Goal: Information Seeking & Learning: Learn about a topic

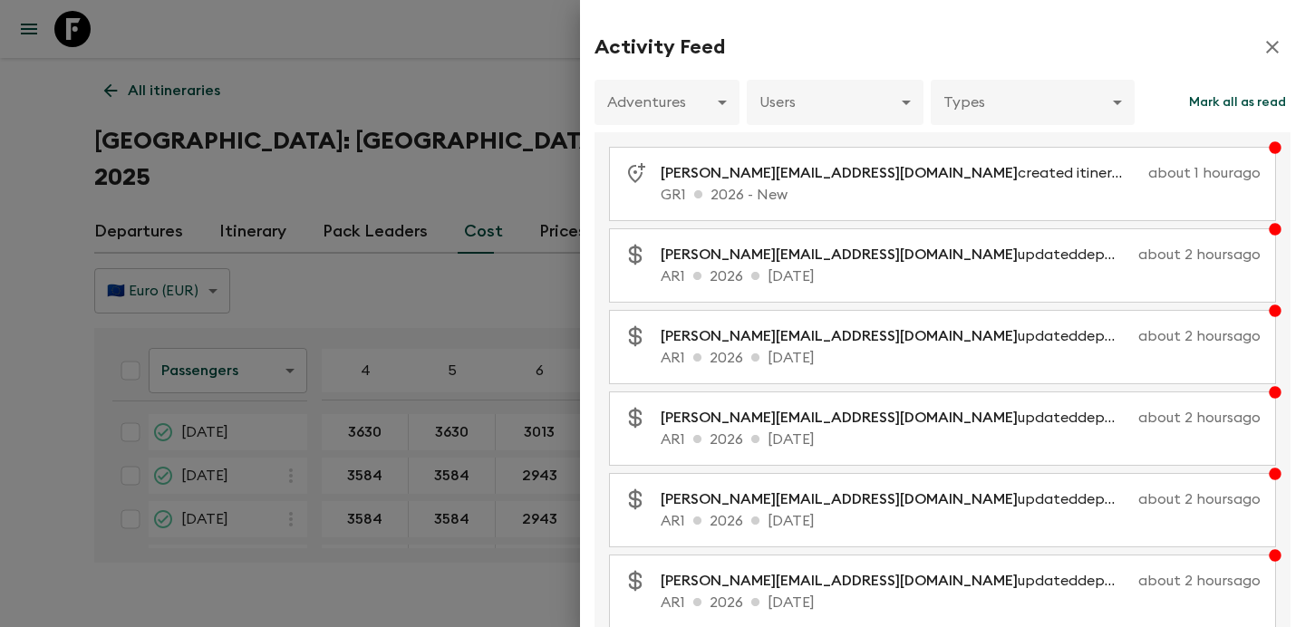
click at [332, 145] on div at bounding box center [652, 313] width 1305 height 627
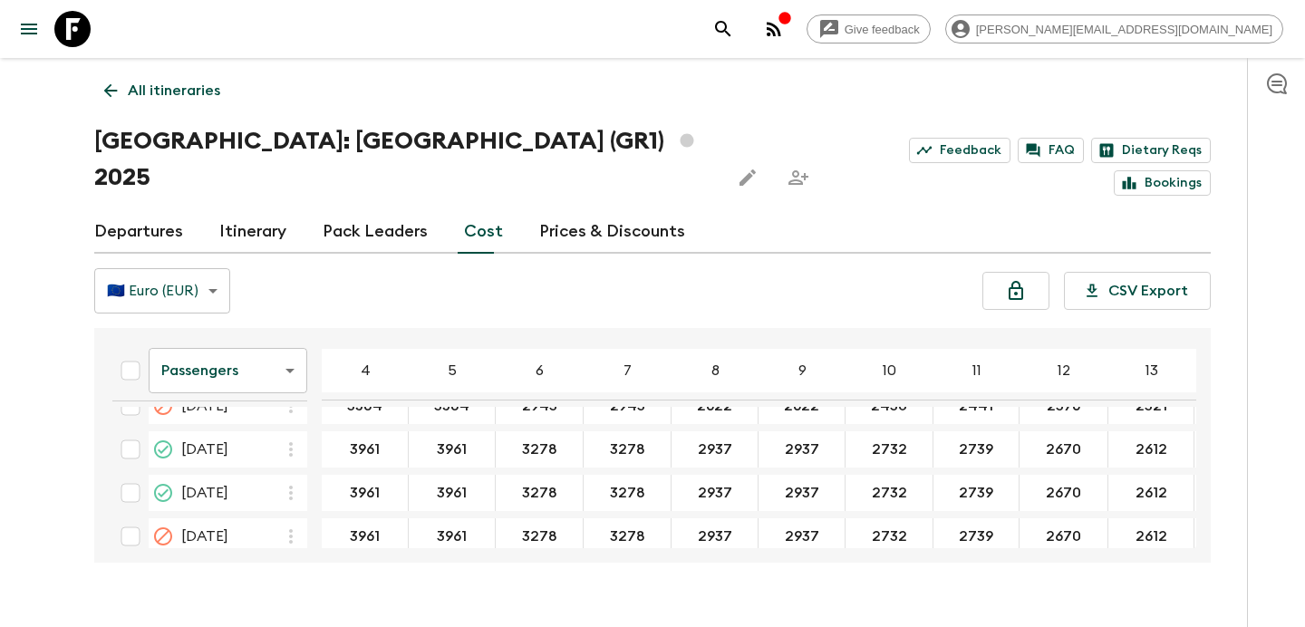
click at [198, 78] on link "All itineraries" at bounding box center [162, 91] width 136 height 36
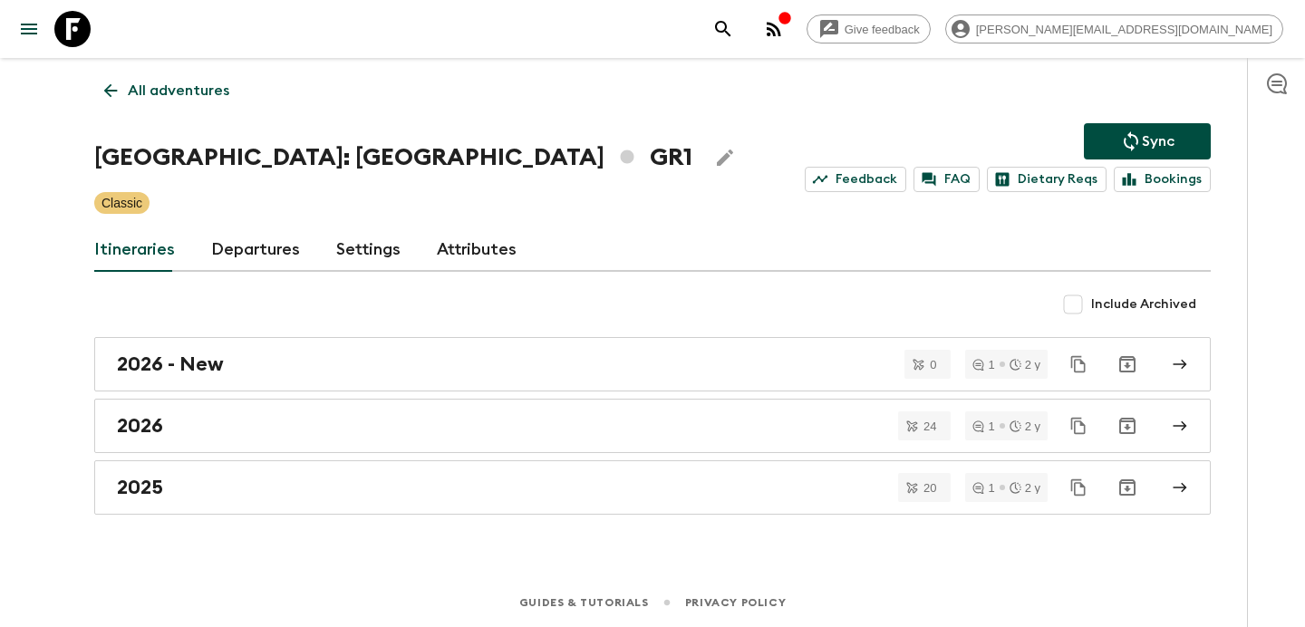
click at [198, 78] on link "All adventures" at bounding box center [166, 91] width 145 height 36
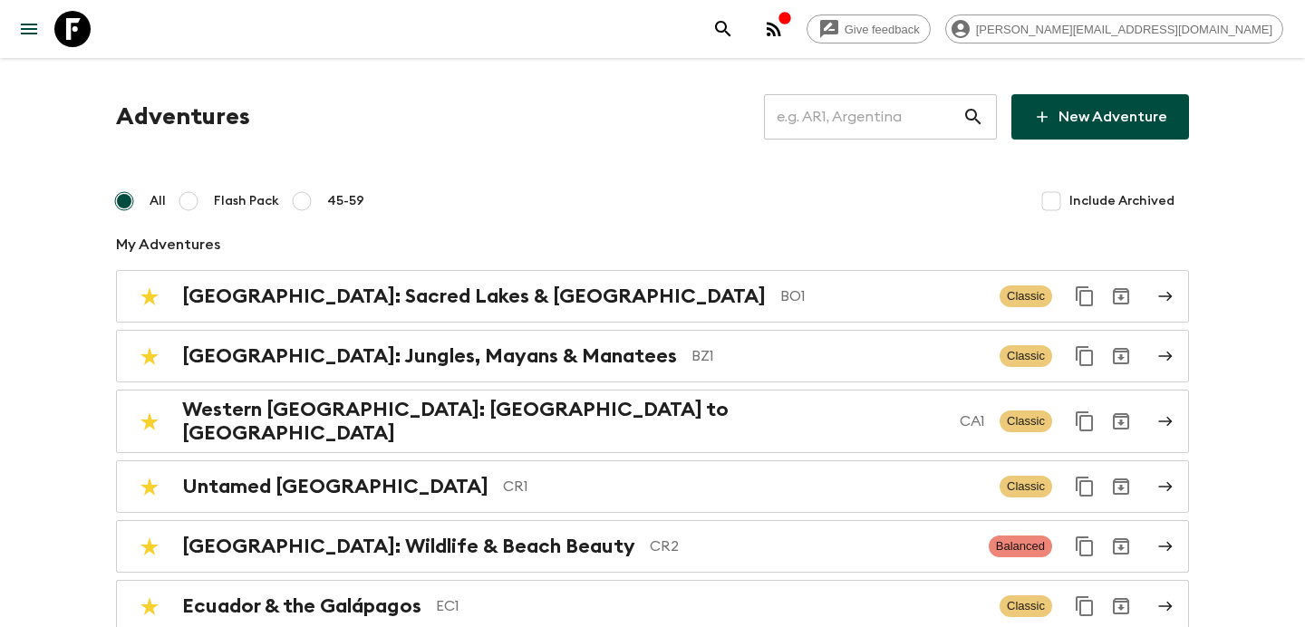
click at [860, 121] on input "text" at bounding box center [863, 117] width 198 height 51
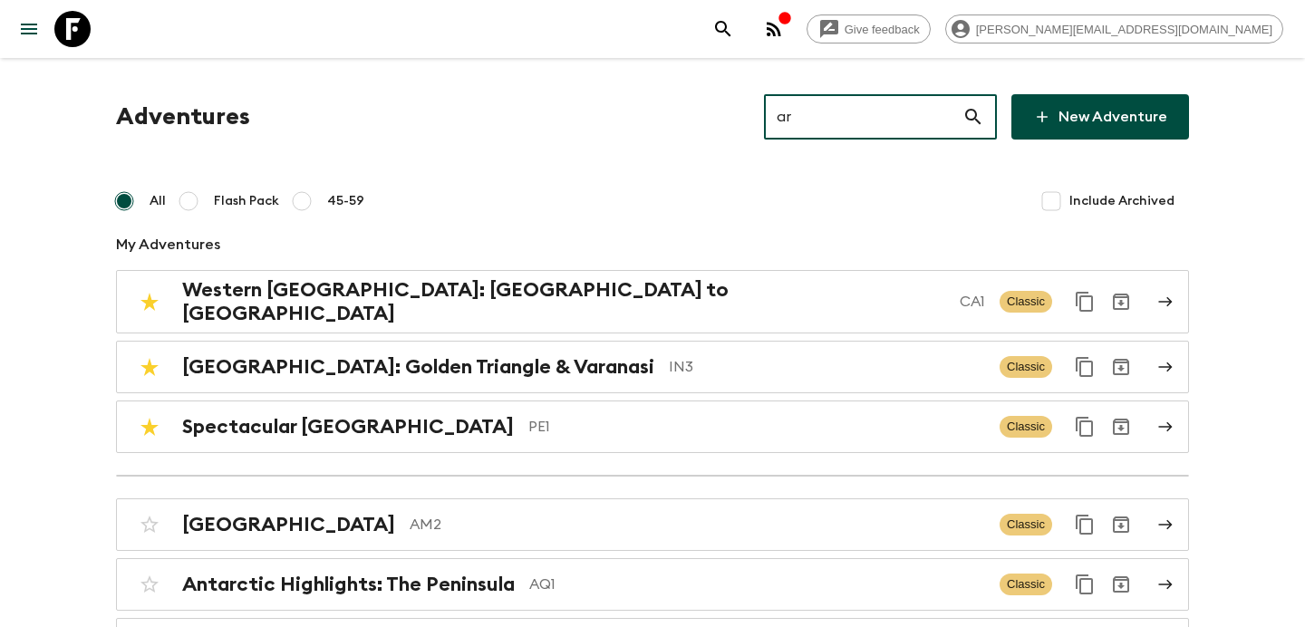
type input "ar1"
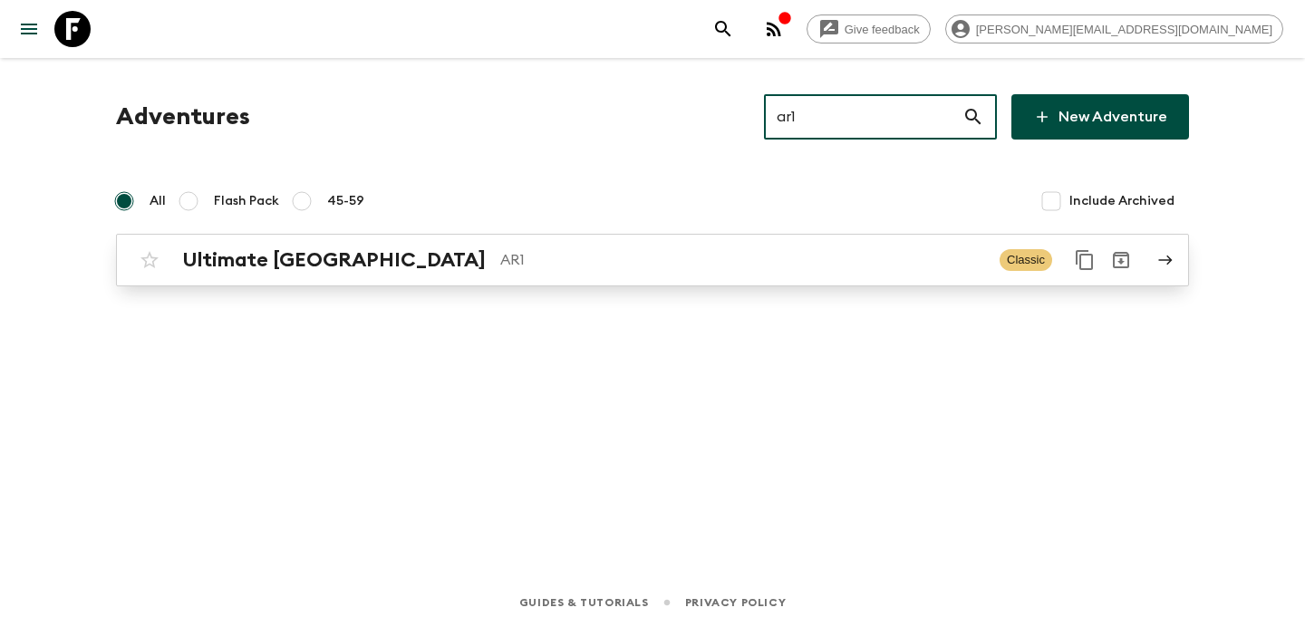
click at [719, 253] on p "AR1" at bounding box center [742, 260] width 485 height 22
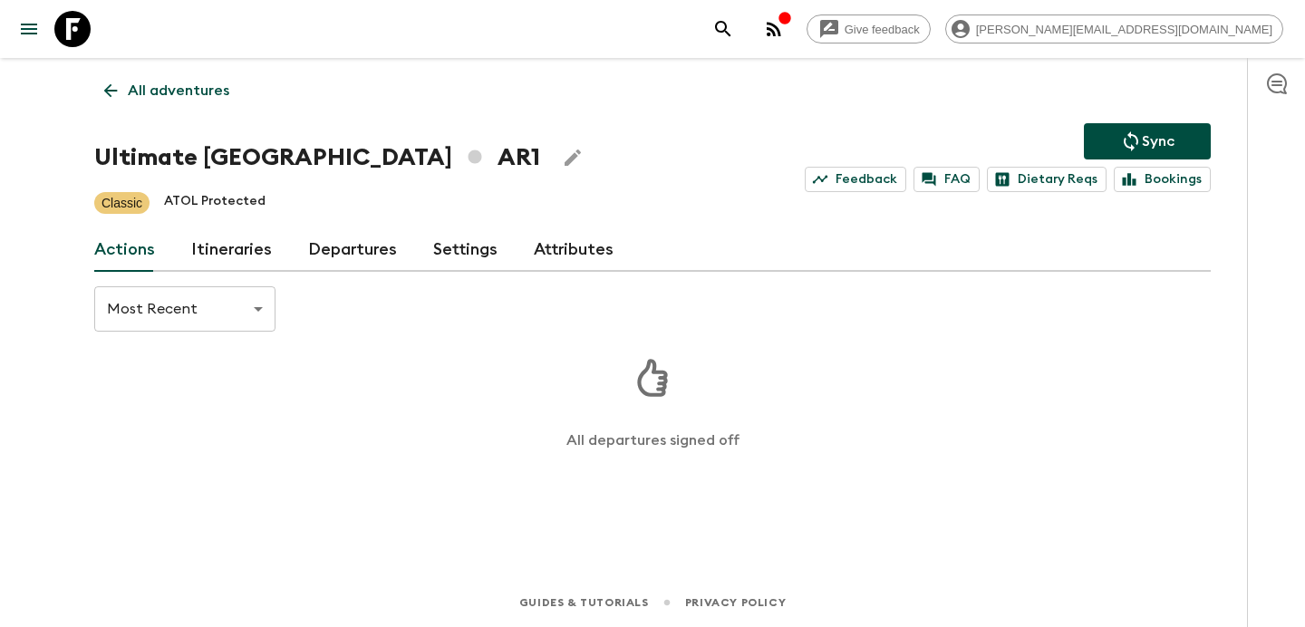
click at [261, 247] on link "Itineraries" at bounding box center [231, 250] width 81 height 44
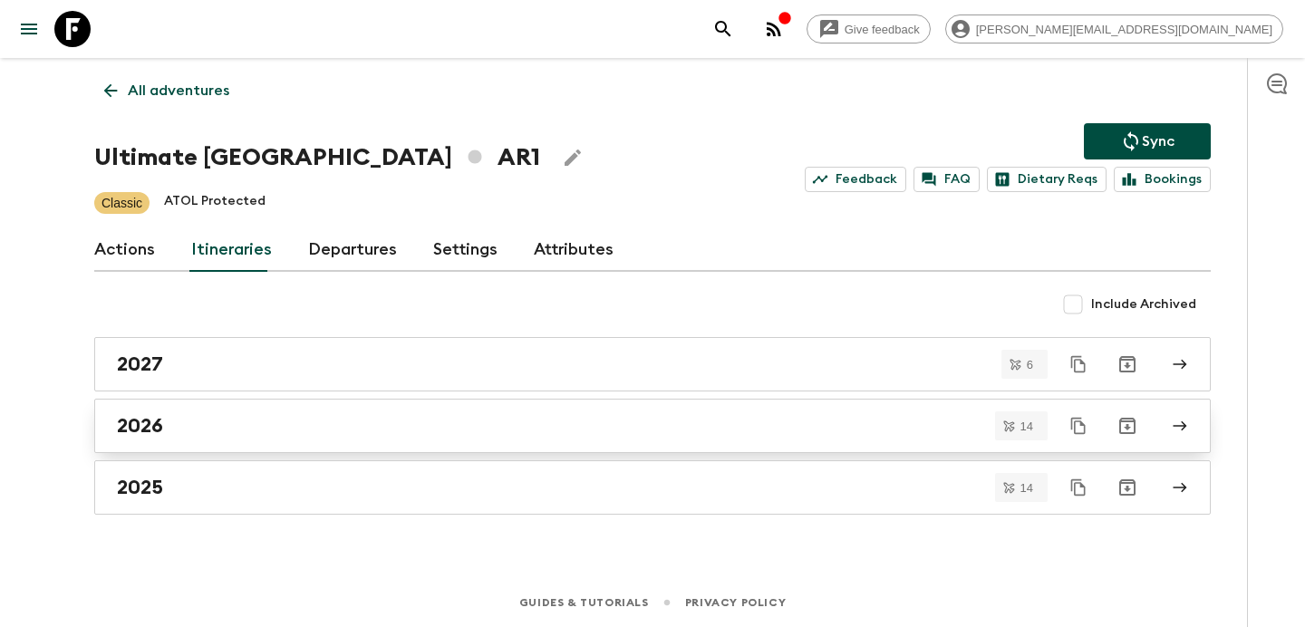
click at [309, 422] on div "2026" at bounding box center [635, 426] width 1037 height 24
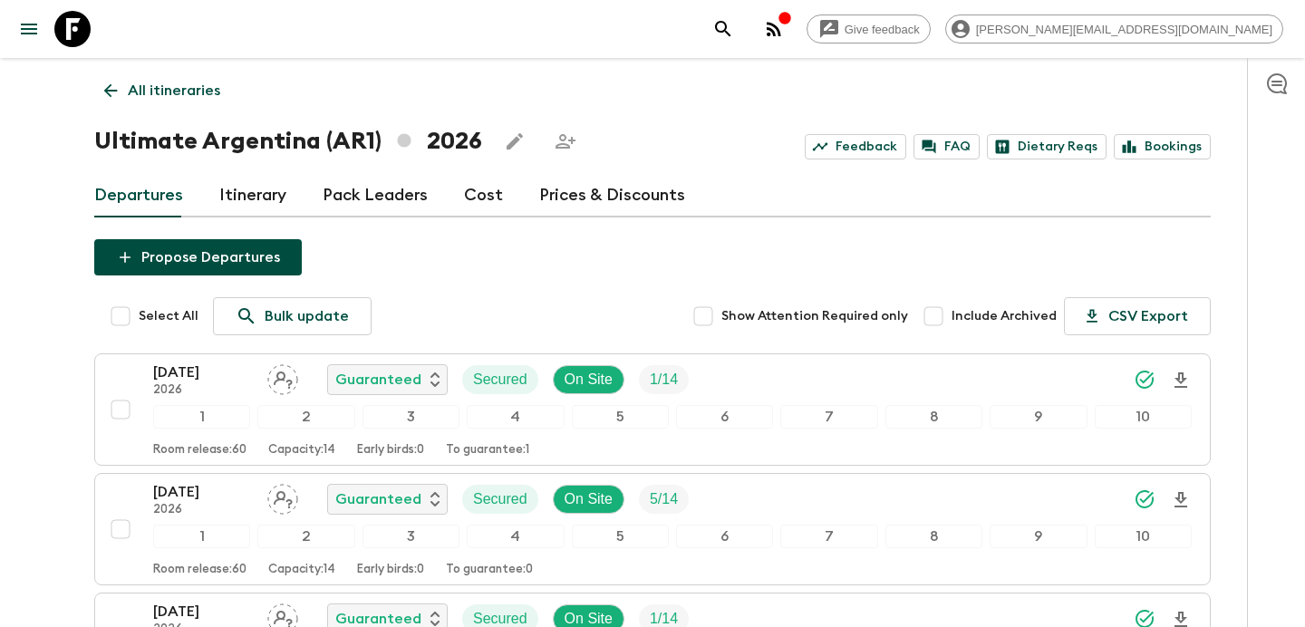
click at [168, 92] on p "All itineraries" at bounding box center [174, 91] width 92 height 22
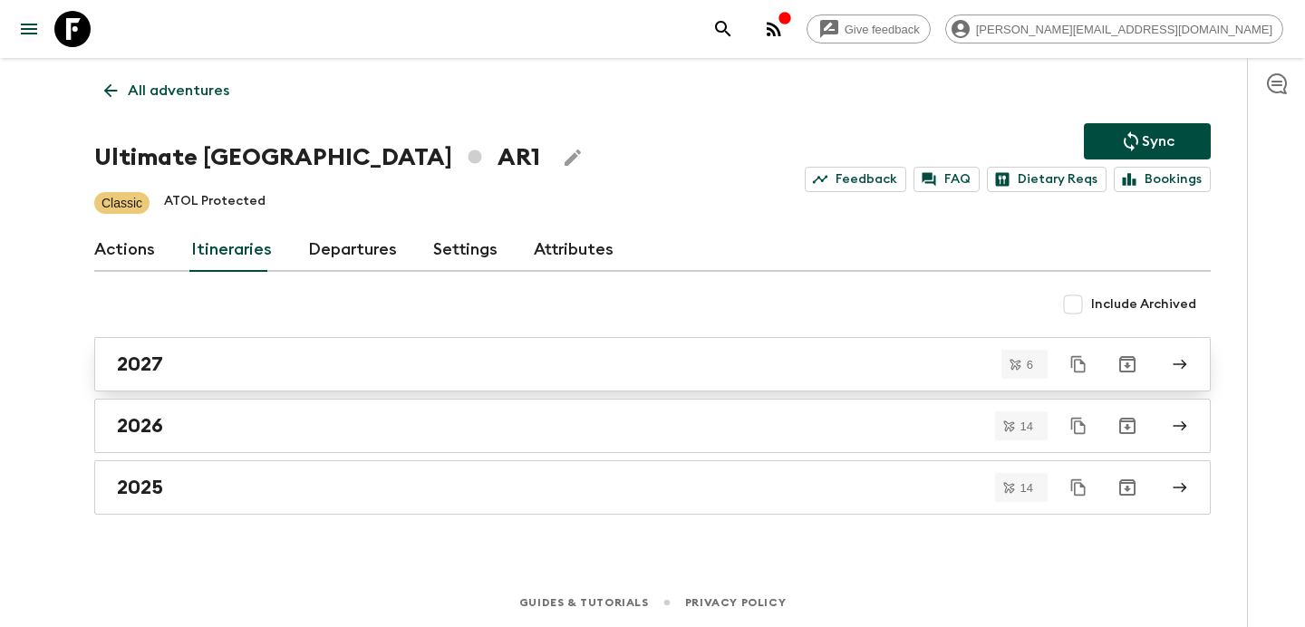
click at [387, 384] on link "2027" at bounding box center [652, 364] width 1117 height 54
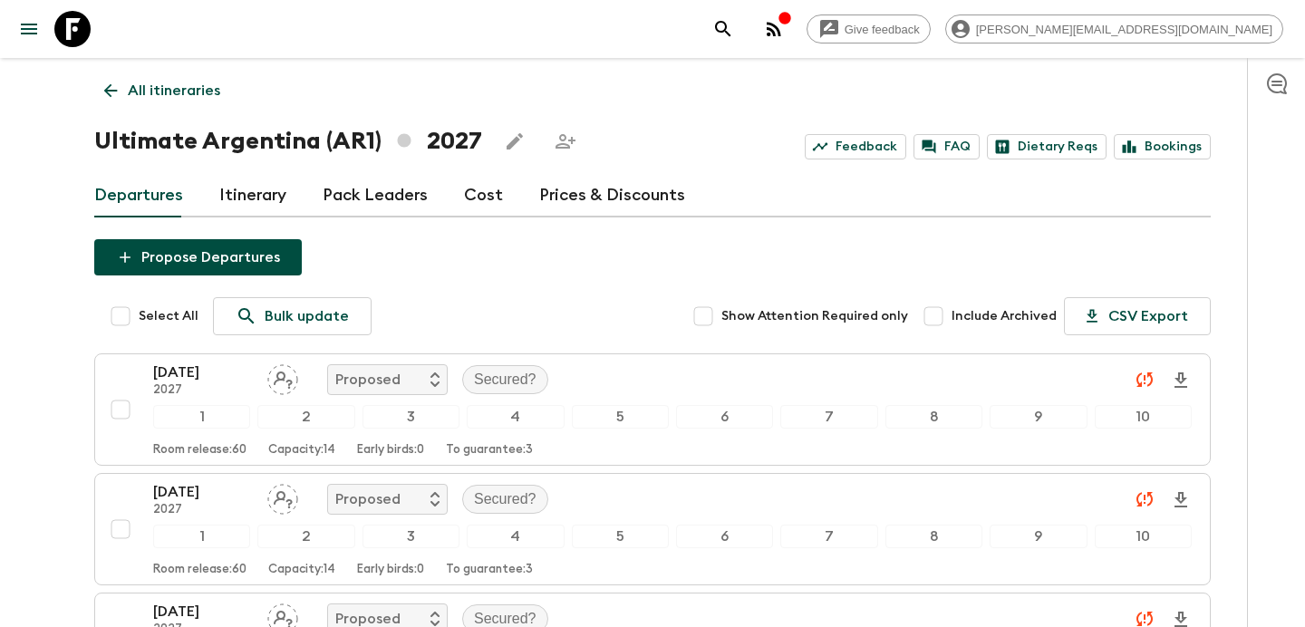
click at [200, 81] on p "All itineraries" at bounding box center [174, 91] width 92 height 22
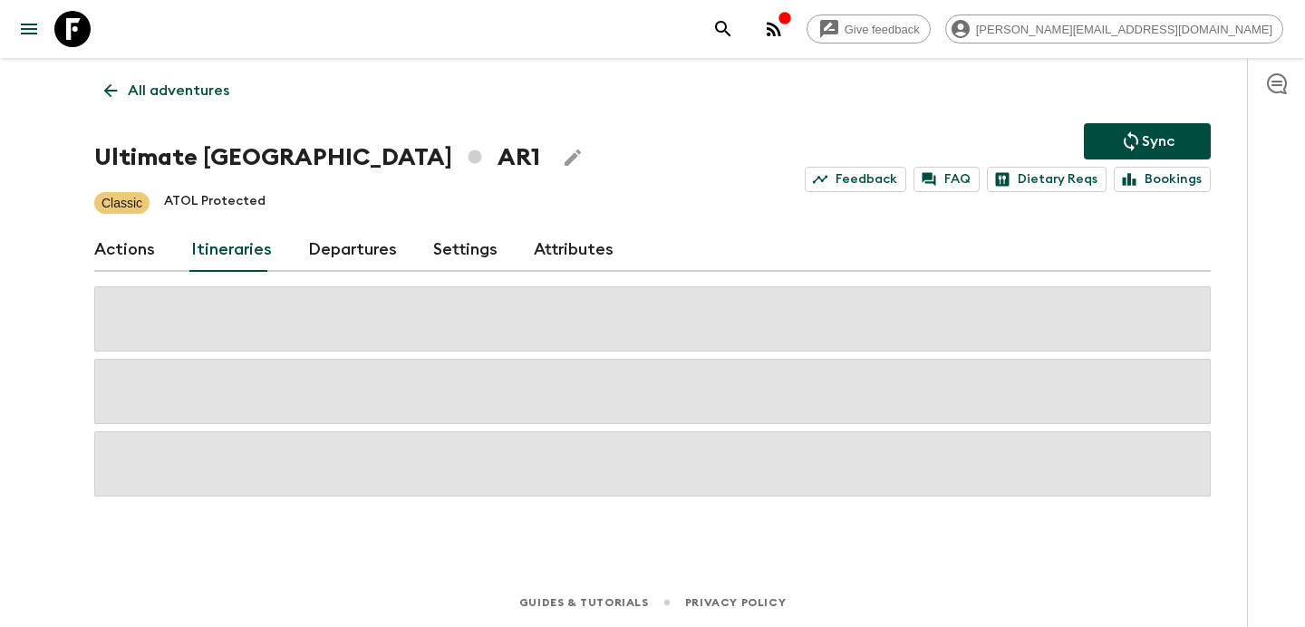
click at [200, 81] on p "All adventures" at bounding box center [179, 91] width 102 height 22
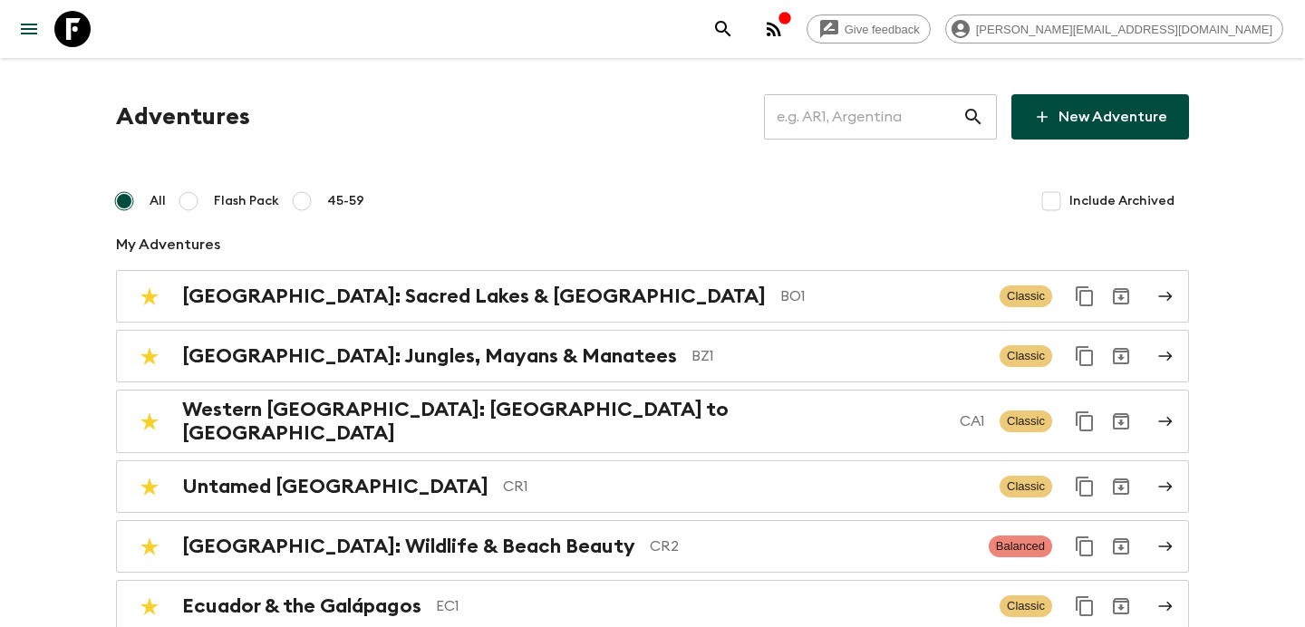
click at [832, 108] on input "text" at bounding box center [863, 117] width 198 height 51
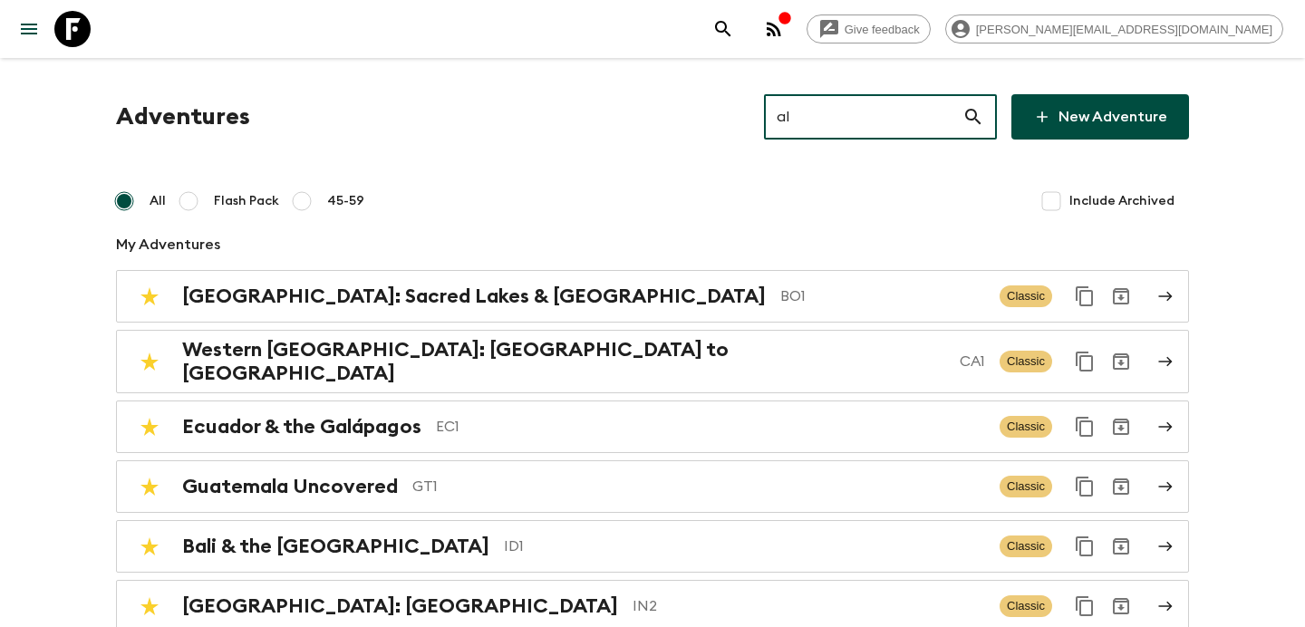
type input "al2"
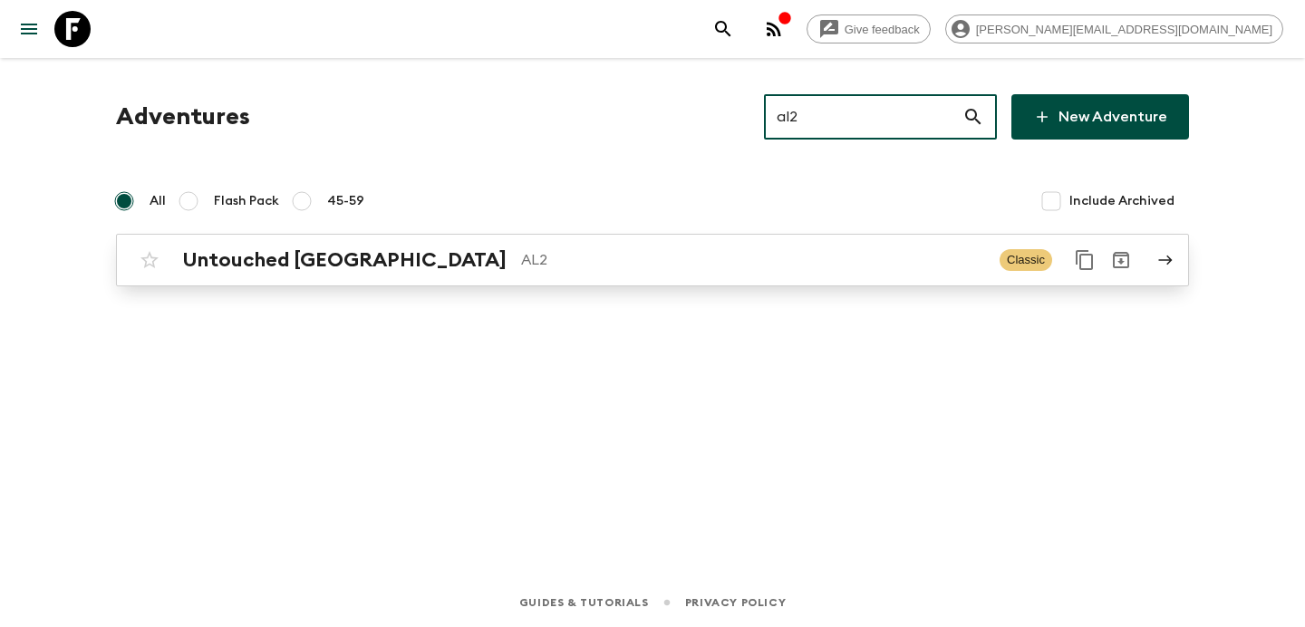
click at [712, 244] on div "Untouched Albania AL2 Classic" at bounding box center [617, 260] width 972 height 36
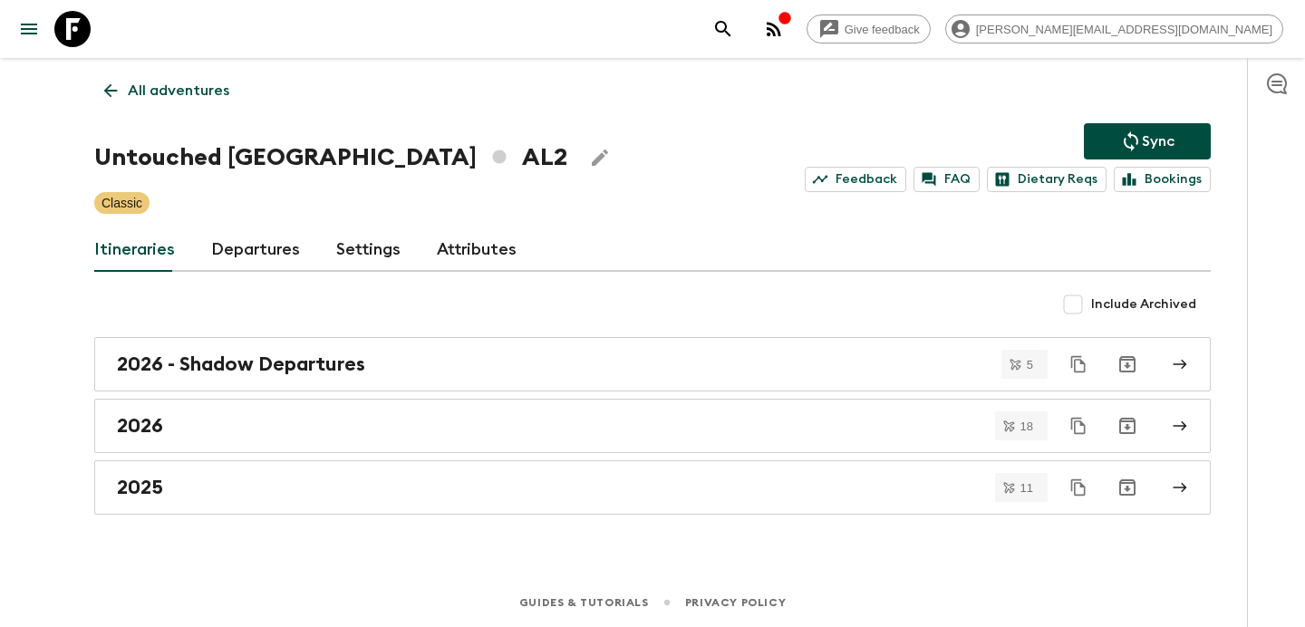
click at [785, 20] on icon "button" at bounding box center [774, 29] width 22 height 22
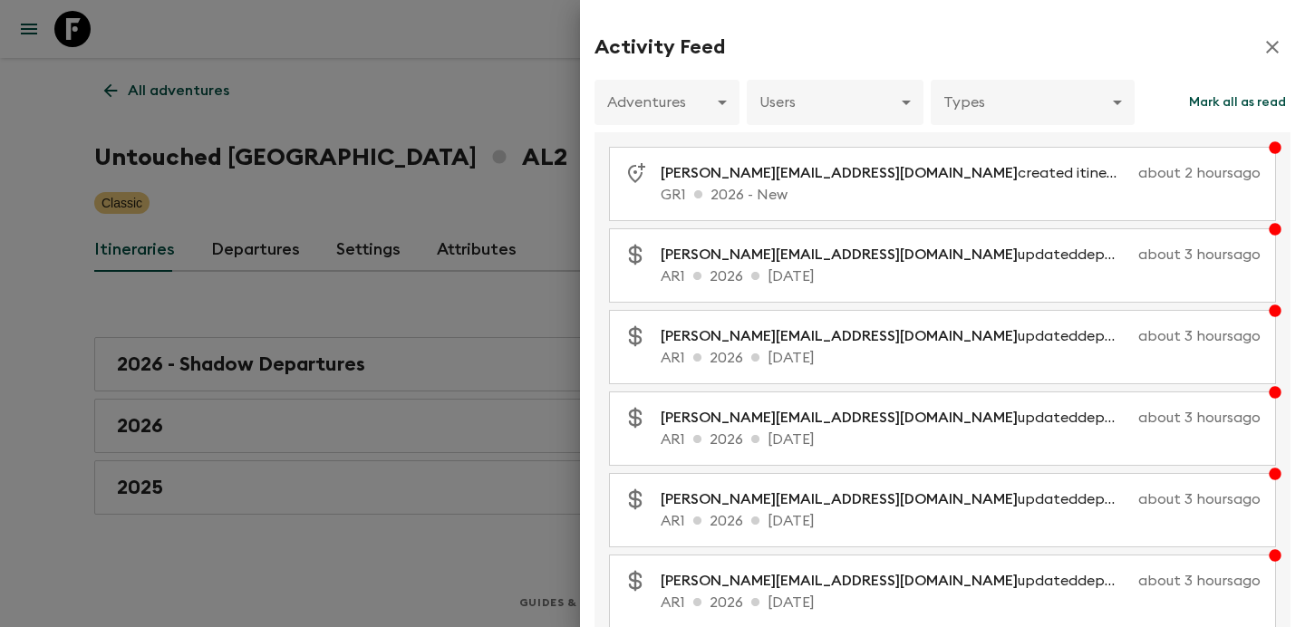
click at [514, 185] on div at bounding box center [652, 313] width 1305 height 627
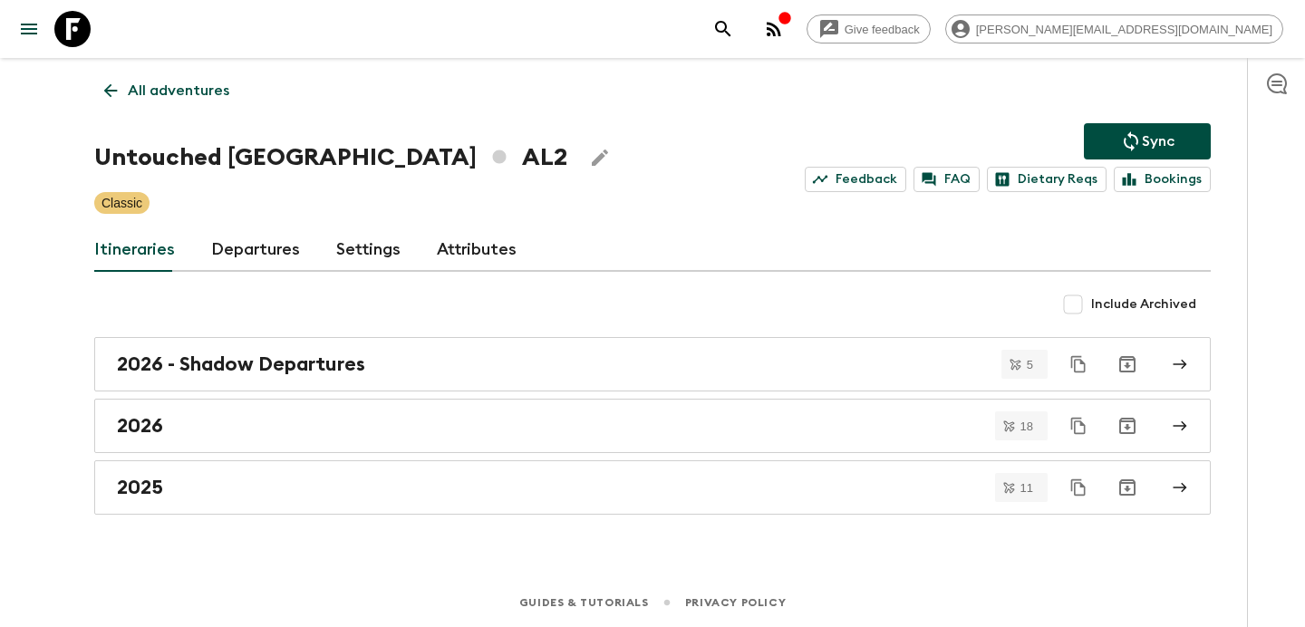
click at [190, 99] on p "All adventures" at bounding box center [179, 91] width 102 height 22
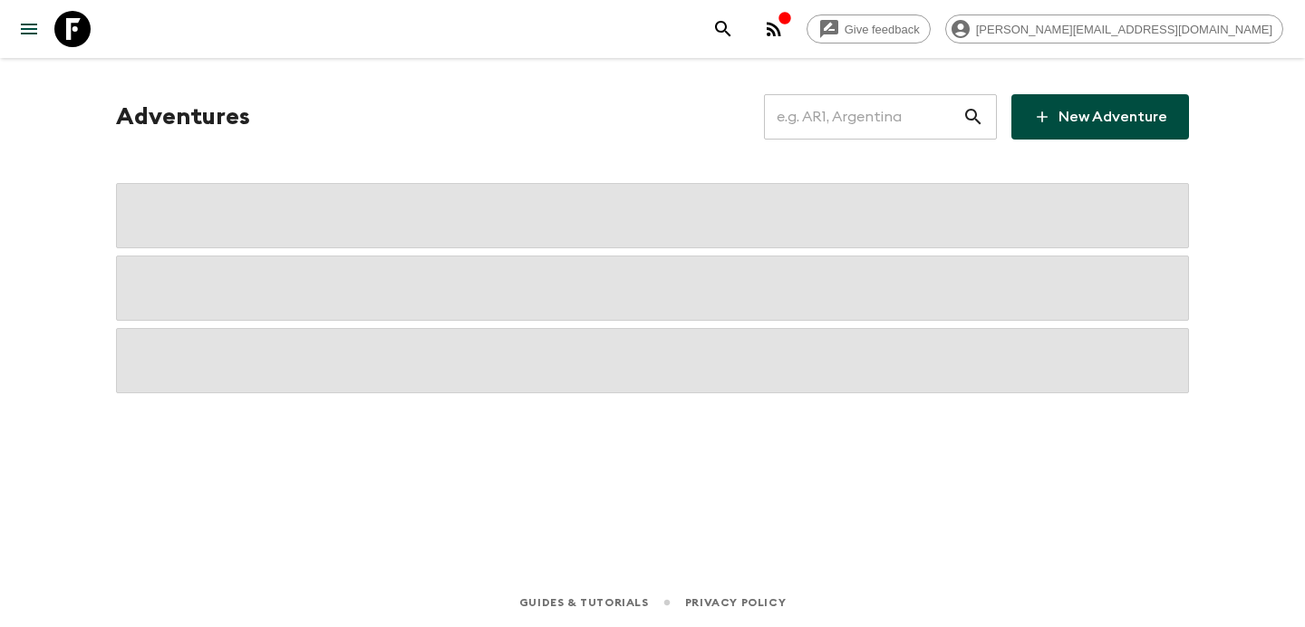
click at [896, 120] on input "text" at bounding box center [863, 117] width 198 height 51
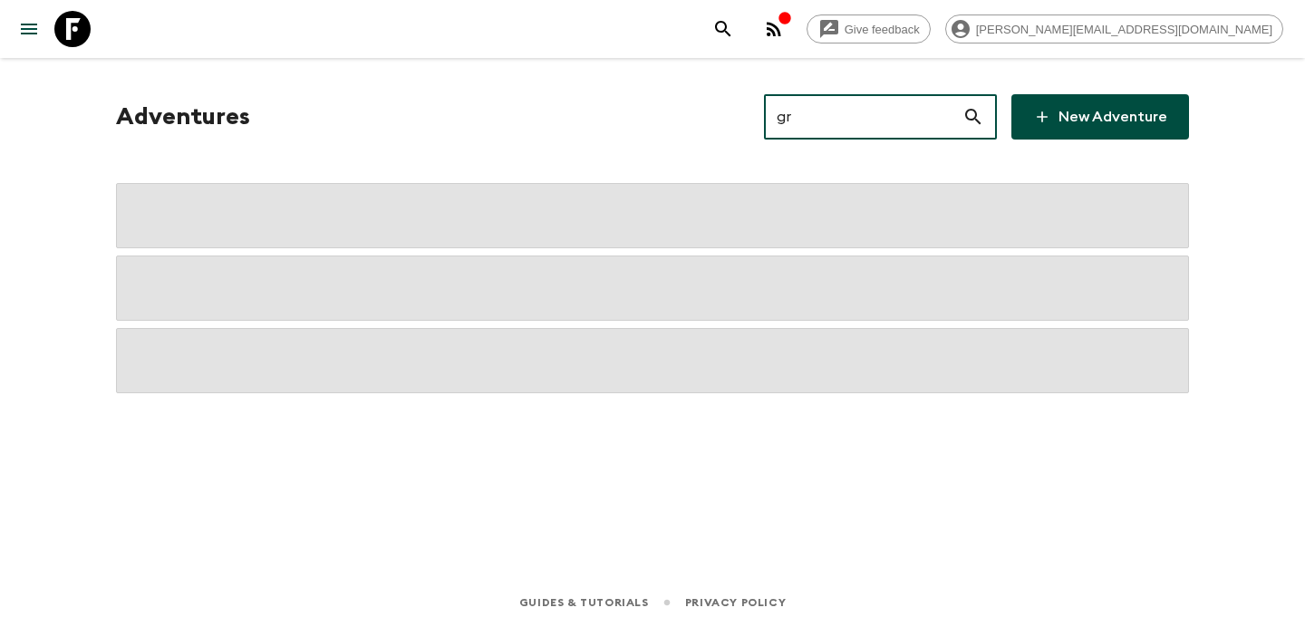
type input "gr1"
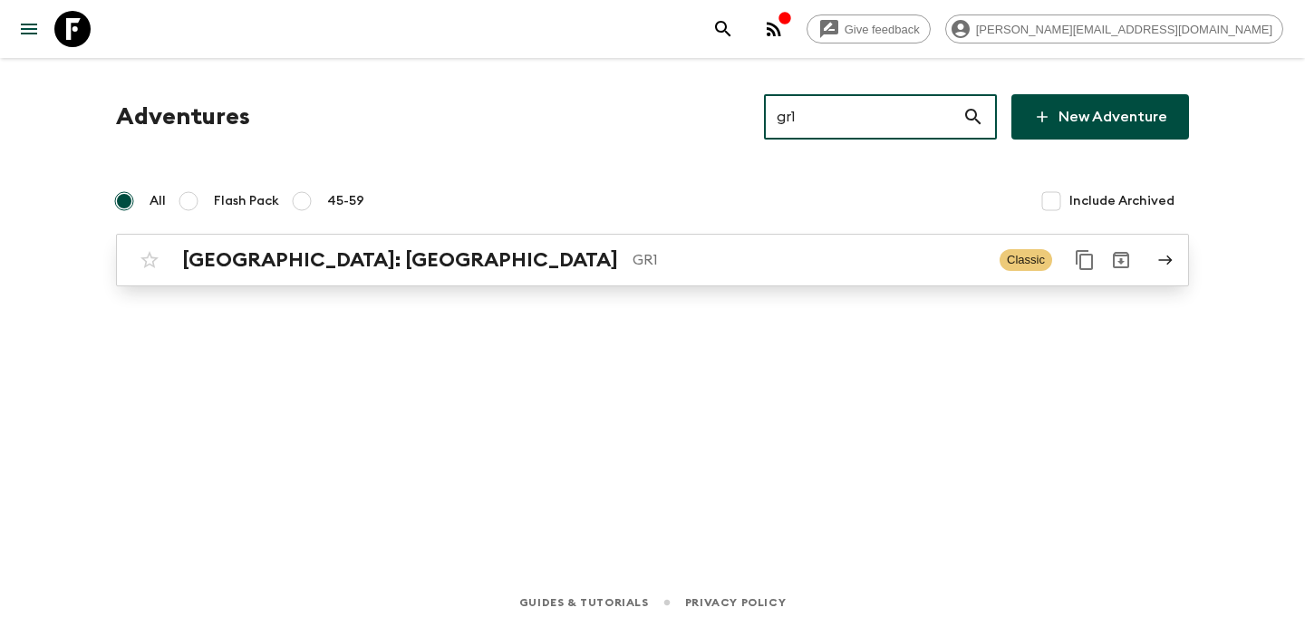
click at [534, 237] on link "[GEOGRAPHIC_DATA]: [GEOGRAPHIC_DATA] & the Islands GR1 Classic" at bounding box center [652, 260] width 1073 height 53
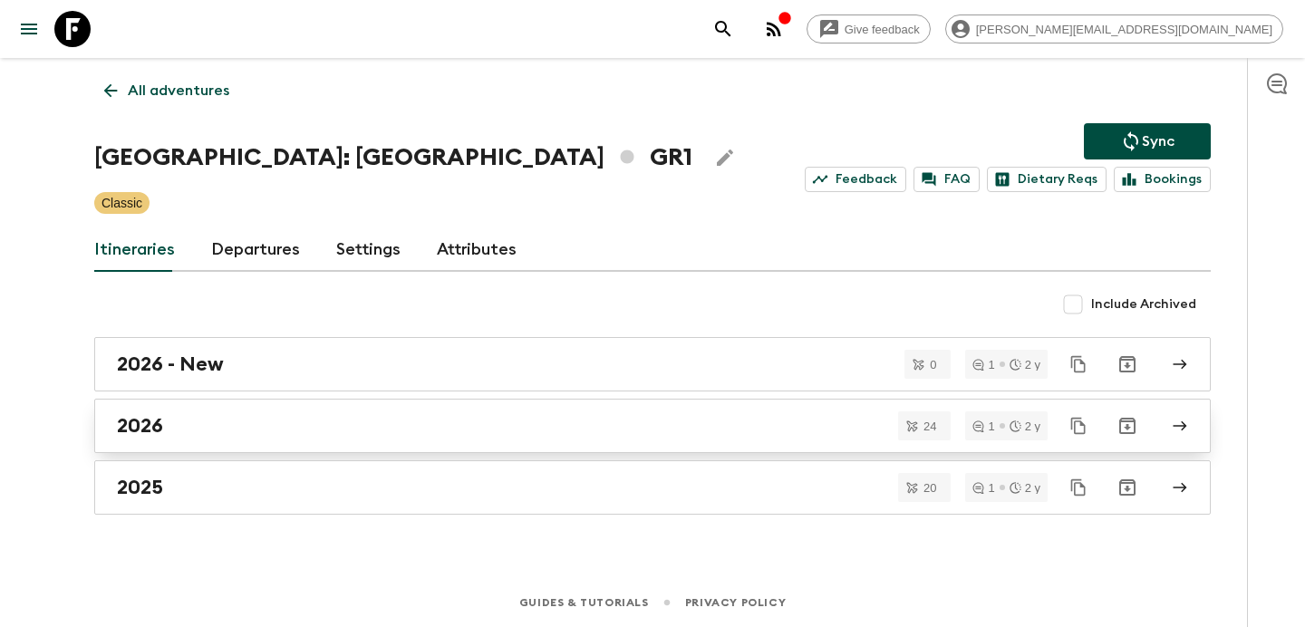
click at [462, 402] on link "2026" at bounding box center [652, 426] width 1117 height 54
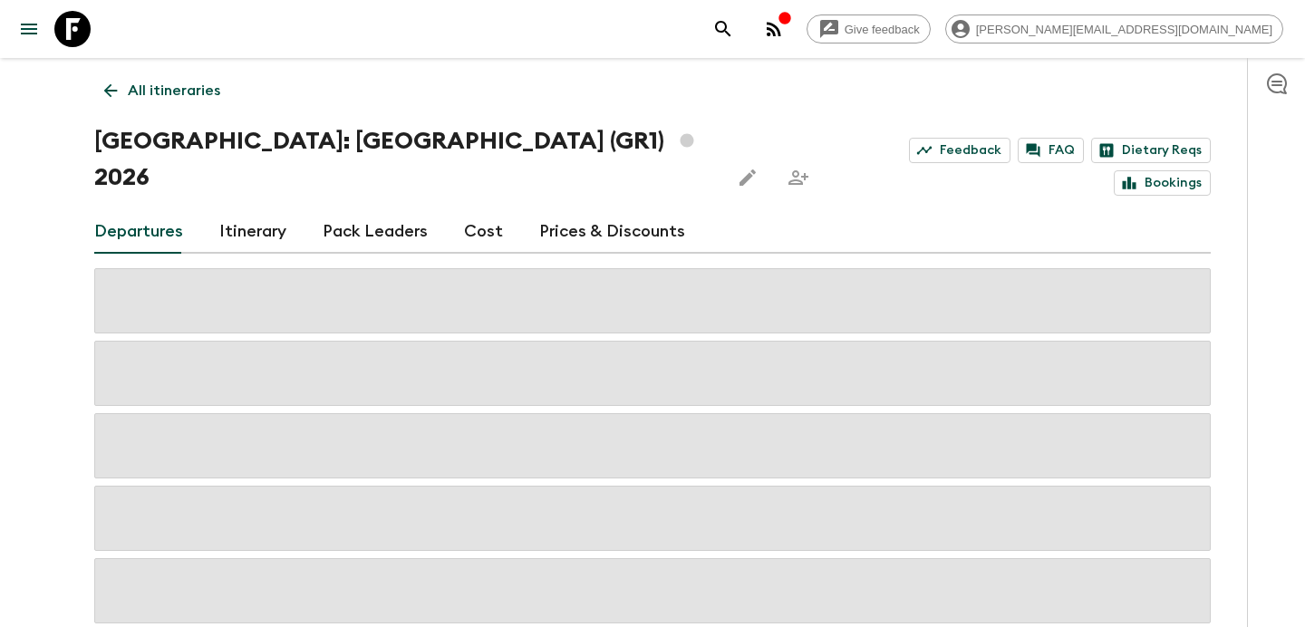
click at [478, 210] on link "Cost" at bounding box center [483, 232] width 39 height 44
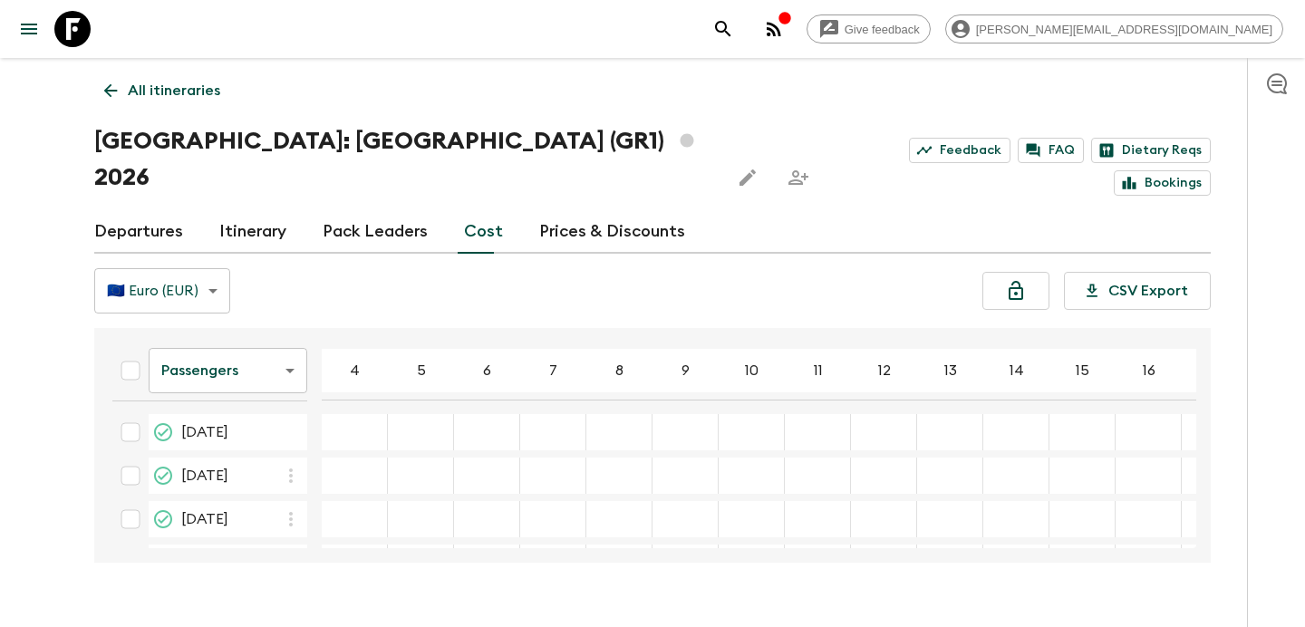
click at [198, 92] on p "All itineraries" at bounding box center [174, 91] width 92 height 22
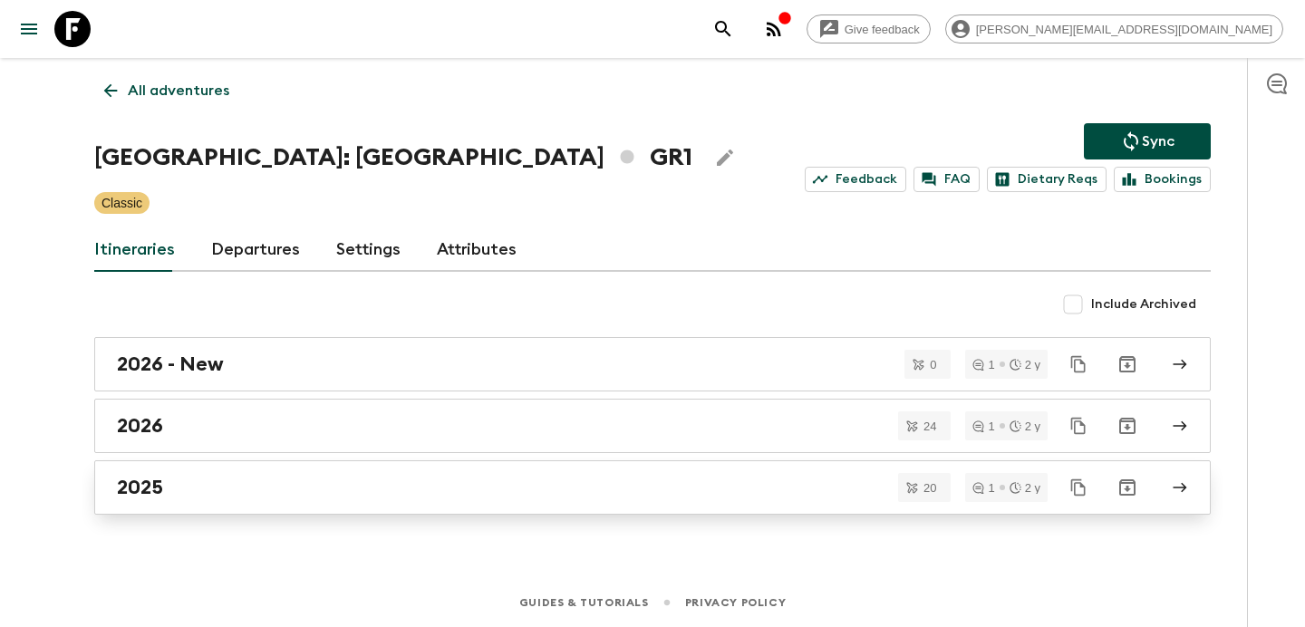
click at [424, 480] on div "2025" at bounding box center [635, 488] width 1037 height 24
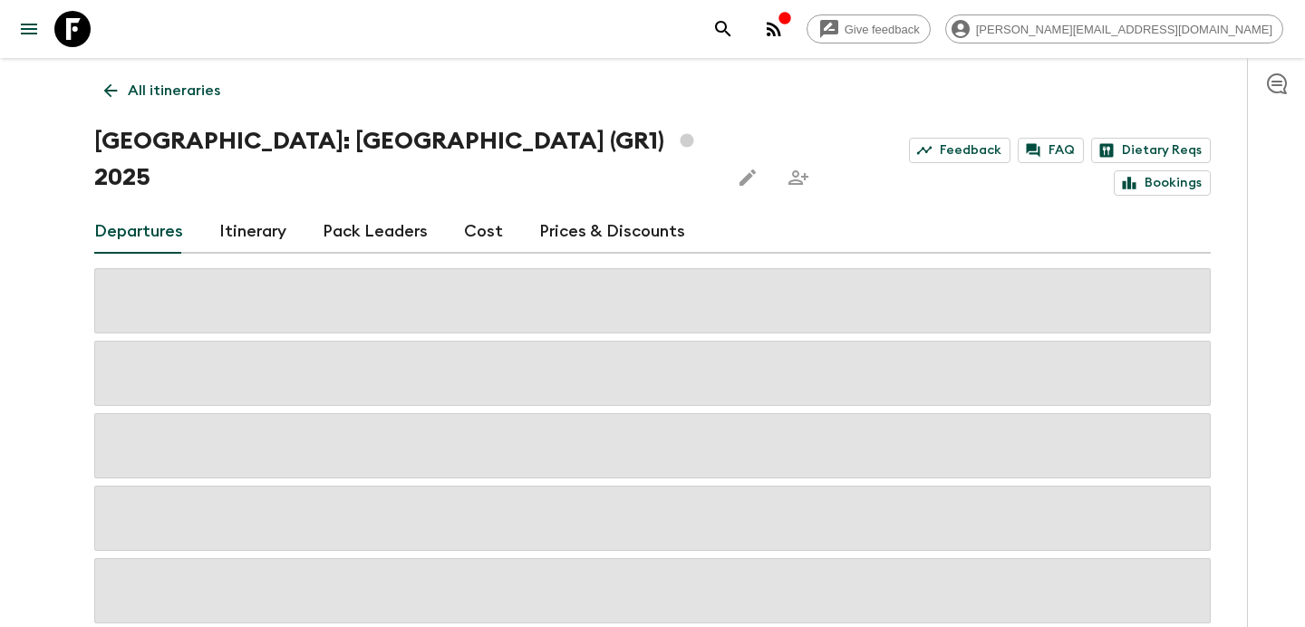
click at [473, 210] on link "Cost" at bounding box center [483, 232] width 39 height 44
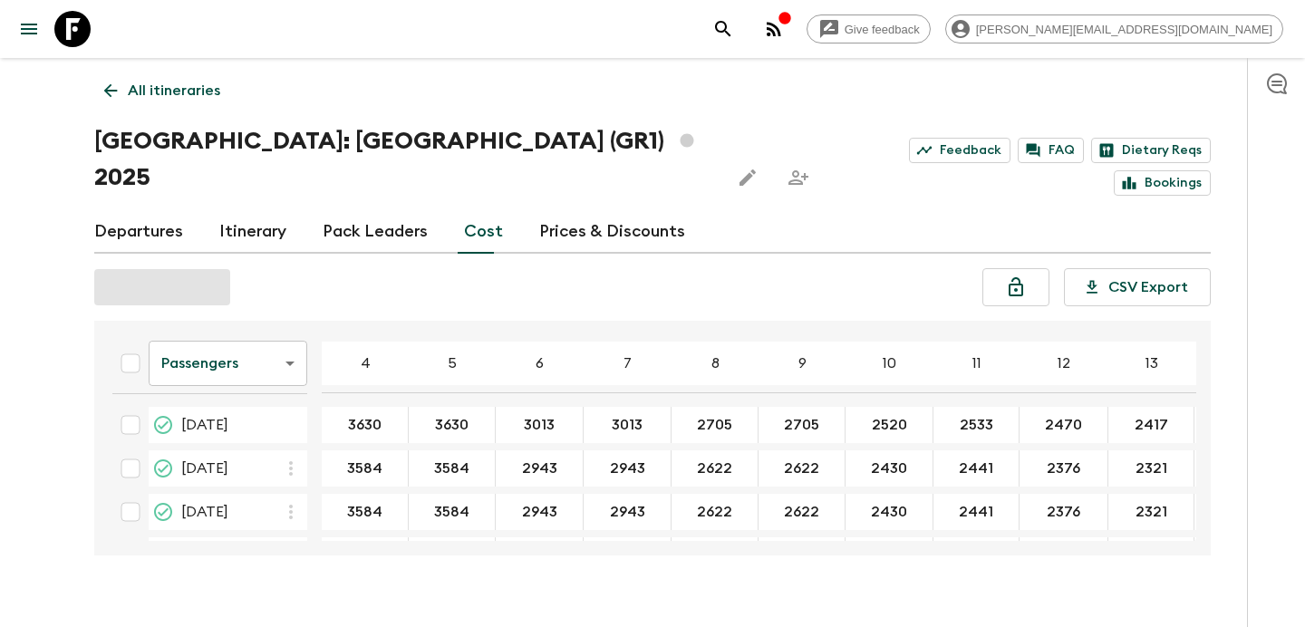
click at [253, 348] on body "Give feedback [PERSON_NAME][EMAIL_ADDRESS][DOMAIN_NAME] All itineraries [GEOGRA…" at bounding box center [652, 327] width 1305 height 655
click at [230, 413] on li "Extras" at bounding box center [228, 400] width 159 height 29
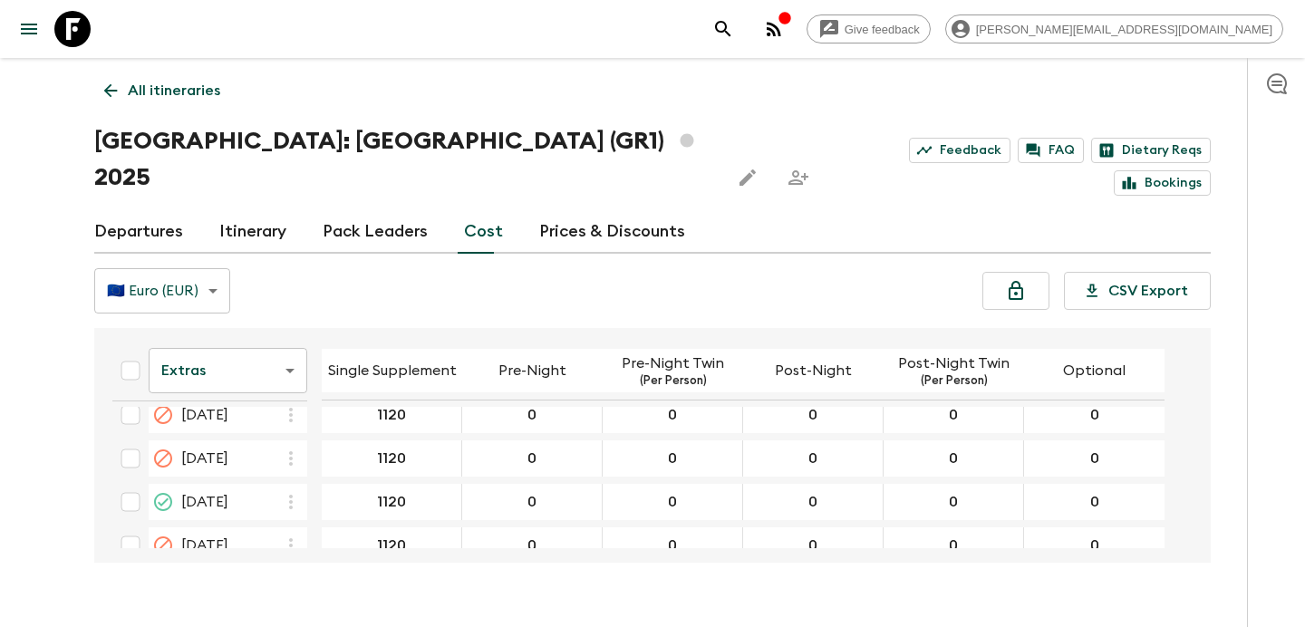
scroll to position [1345, 0]
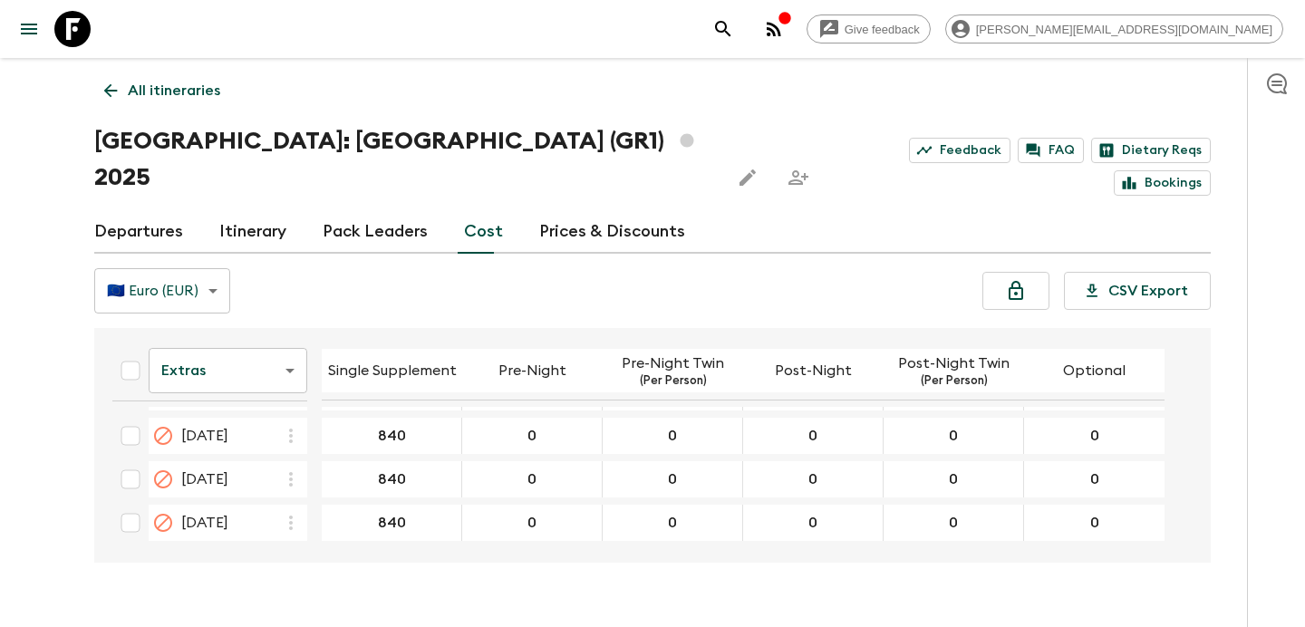
click at [197, 94] on p "All itineraries" at bounding box center [174, 91] width 92 height 22
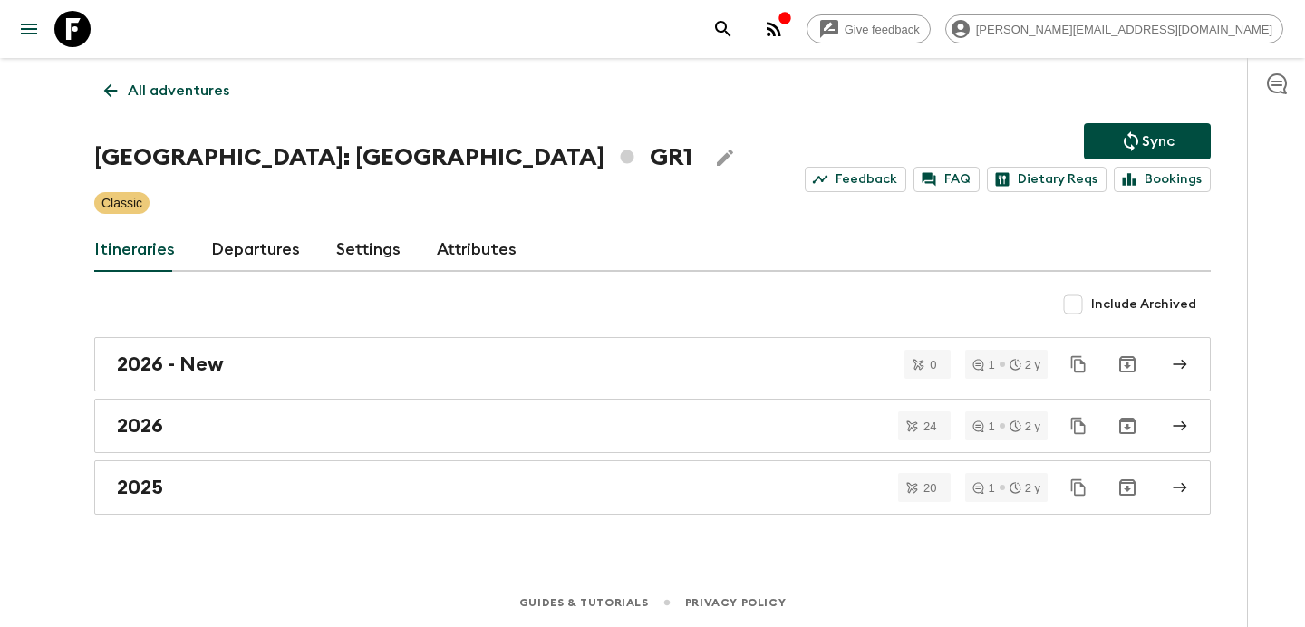
click at [792, 24] on icon "button" at bounding box center [785, 18] width 15 height 15
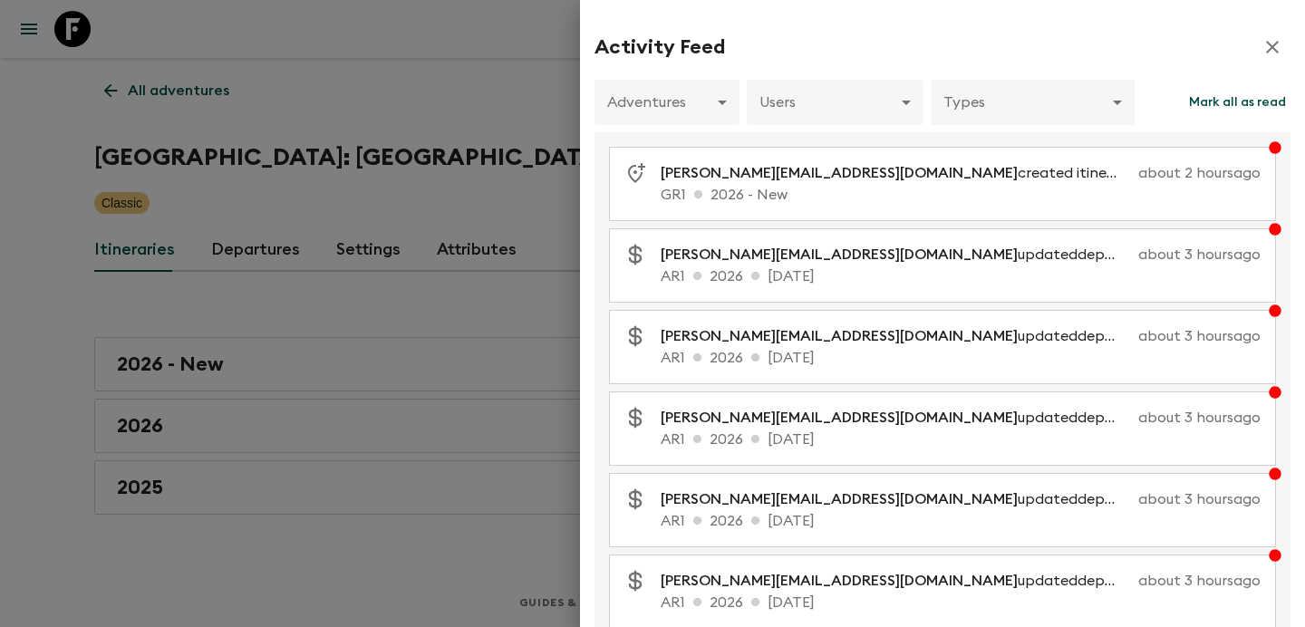
click at [488, 103] on div at bounding box center [652, 313] width 1305 height 627
